Goal: Complete application form: Complete application form

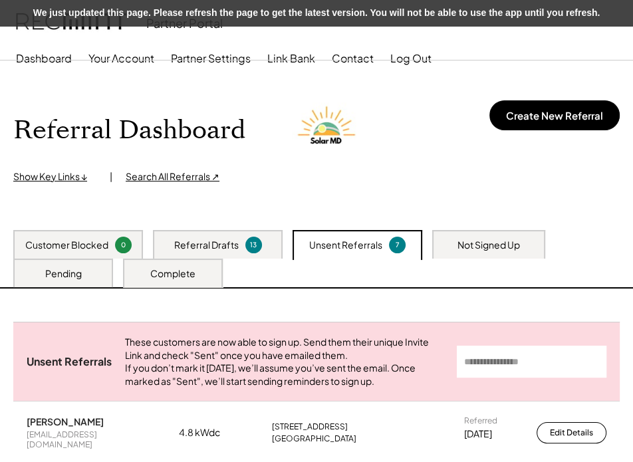
click at [235, 235] on div "Referral Drafts 13" at bounding box center [218, 244] width 130 height 29
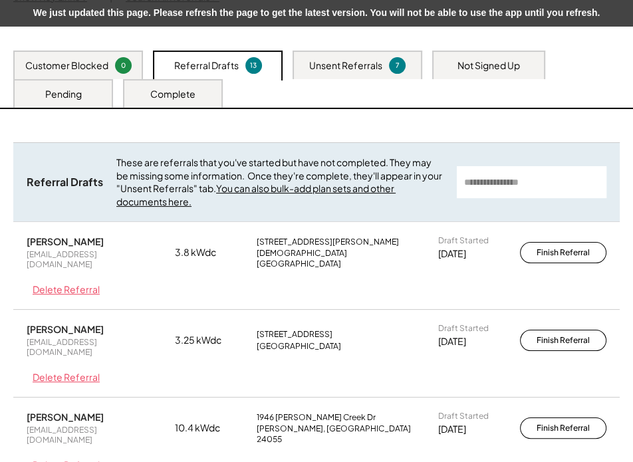
scroll to position [181, 0]
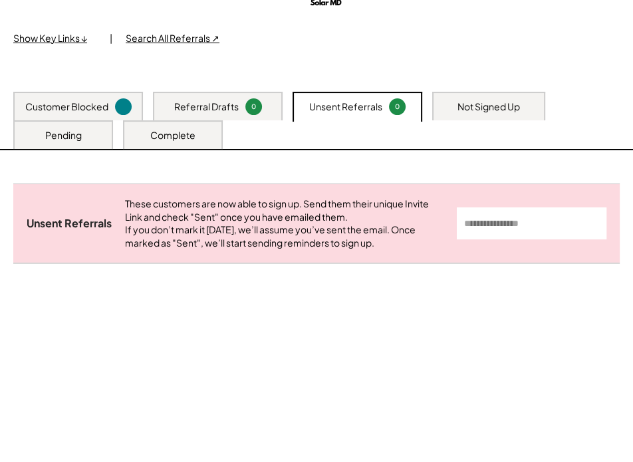
scroll to position [180, 0]
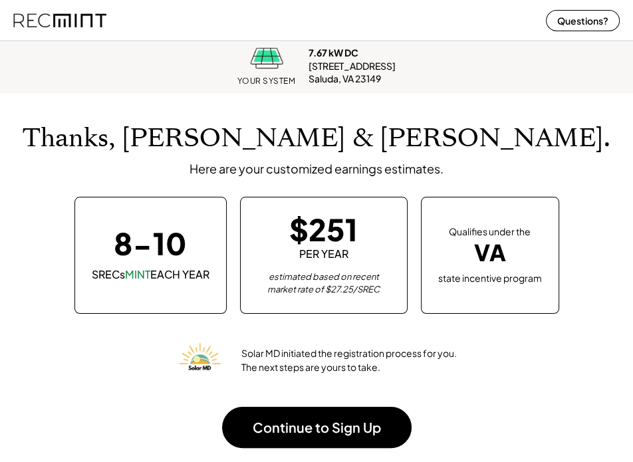
scroll to position [164, 599]
